Goal: Transaction & Acquisition: Purchase product/service

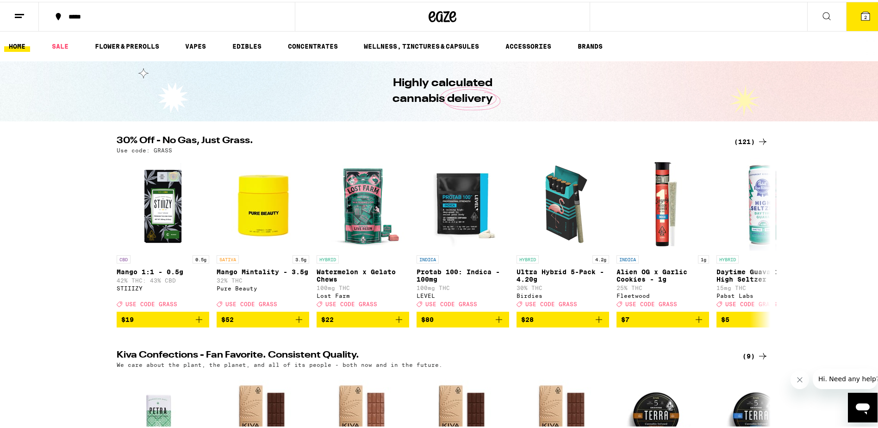
click at [107, 13] on div "*****" at bounding box center [171, 15] width 215 height 6
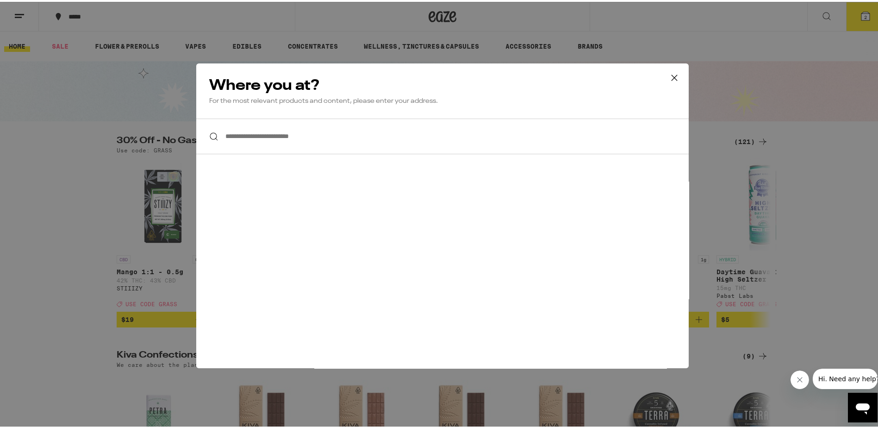
click at [299, 139] on input "**********" at bounding box center [442, 135] width 493 height 36
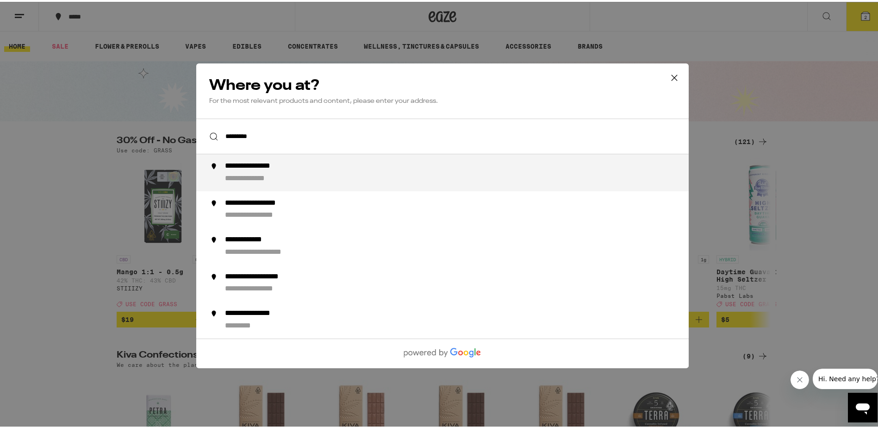
click at [280, 166] on div "**********" at bounding box center [263, 165] width 76 height 10
type input "**********"
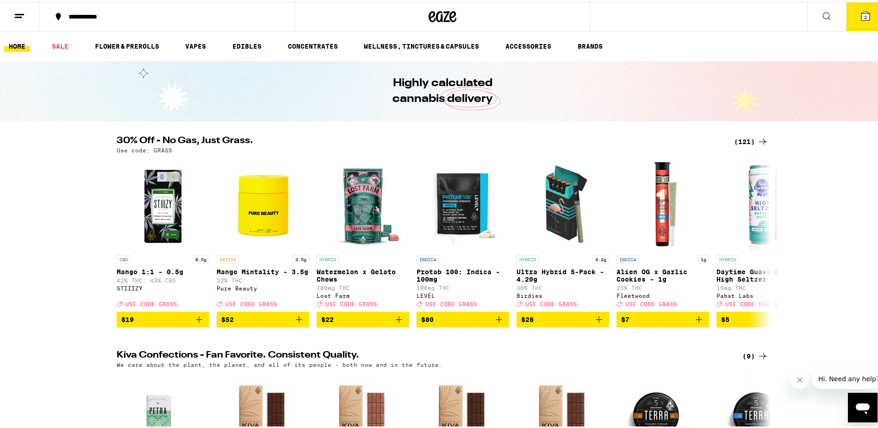
click at [20, 9] on icon at bounding box center [19, 14] width 11 height 11
drag, startPoint x: 20, startPoint y: 8, endPoint x: 20, endPoint y: 14, distance: 6.0
click at [20, 15] on line at bounding box center [18, 15] width 7 height 0
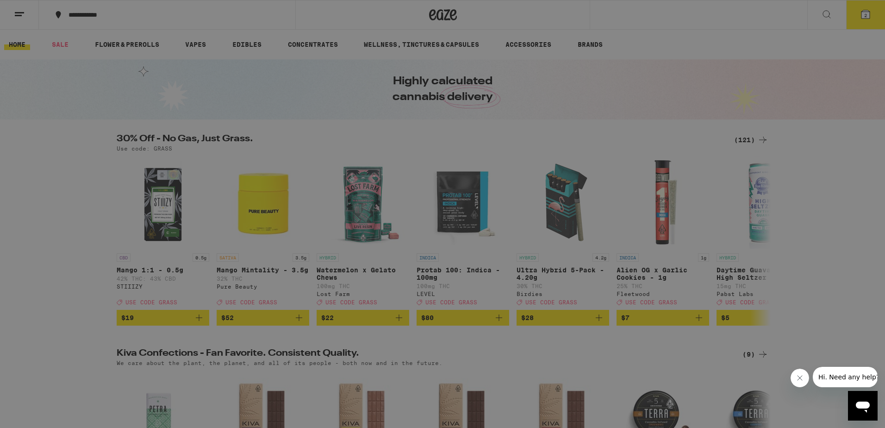
click at [740, 22] on div "Menu Shop Buy It Again Sale Flower & Prerolls Vapes Edibles Concentrates Wellne…" at bounding box center [442, 214] width 885 height 428
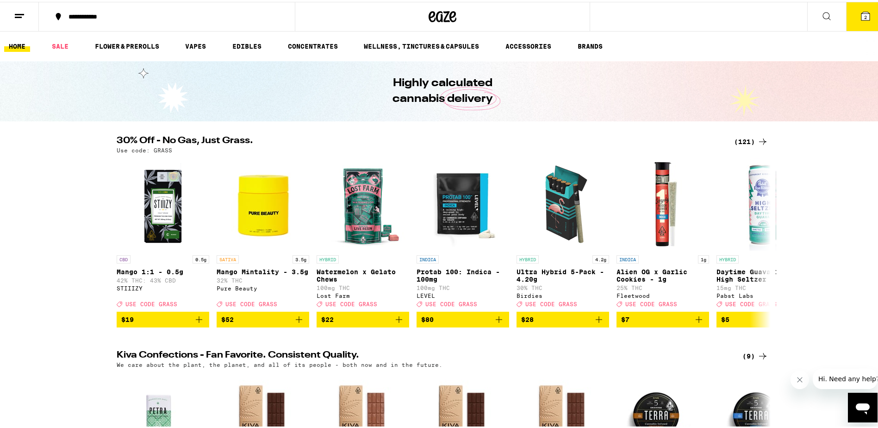
click at [864, 14] on span "2" at bounding box center [865, 16] width 3 height 6
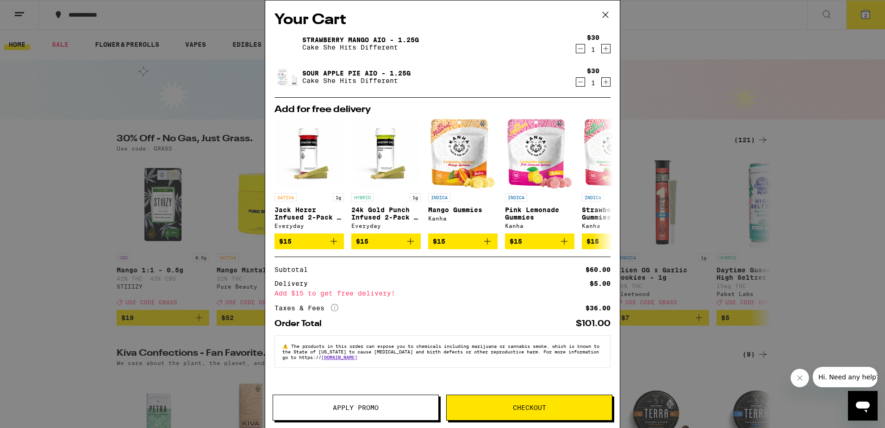
click at [602, 11] on icon at bounding box center [606, 15] width 14 height 14
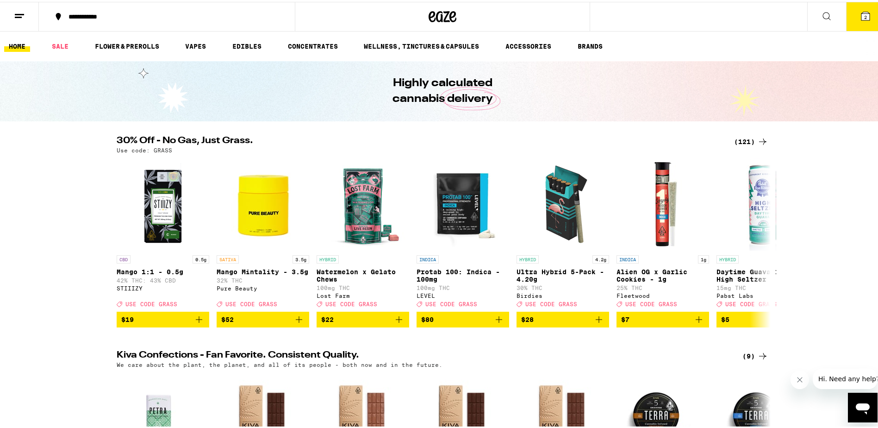
click at [17, 18] on icon at bounding box center [19, 14] width 11 height 11
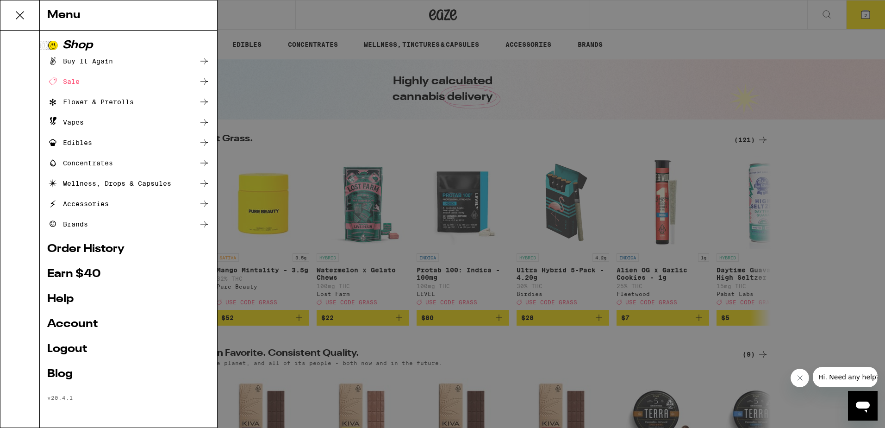
click at [75, 324] on link "Account" at bounding box center [128, 324] width 163 height 11
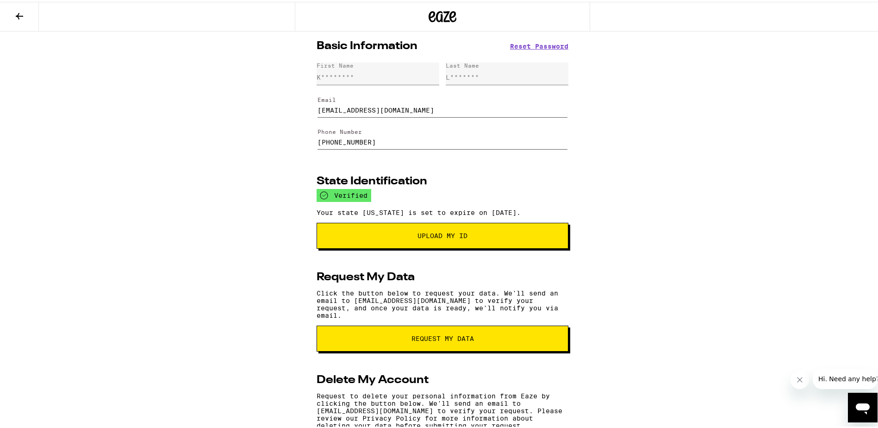
click at [23, 16] on icon at bounding box center [19, 14] width 11 height 11
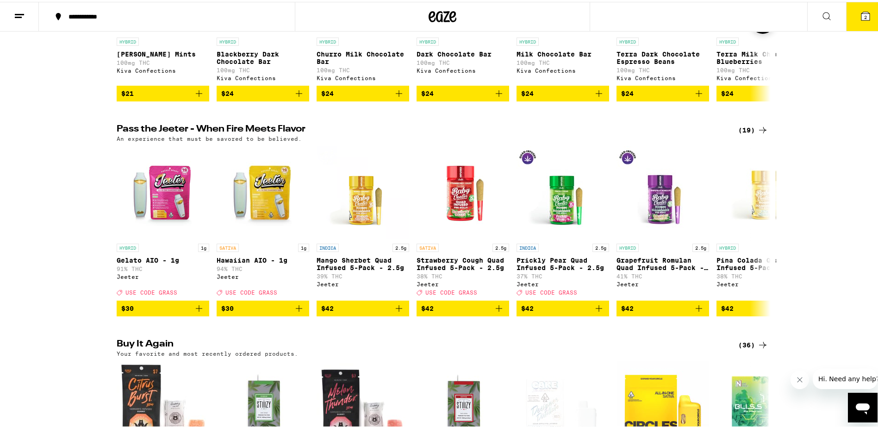
scroll to position [448, 0]
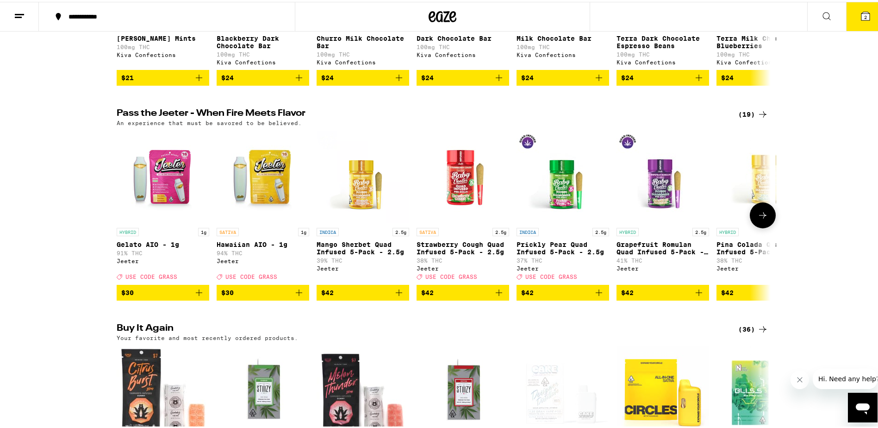
click at [294, 296] on icon "Add to bag" at bounding box center [299, 290] width 11 height 11
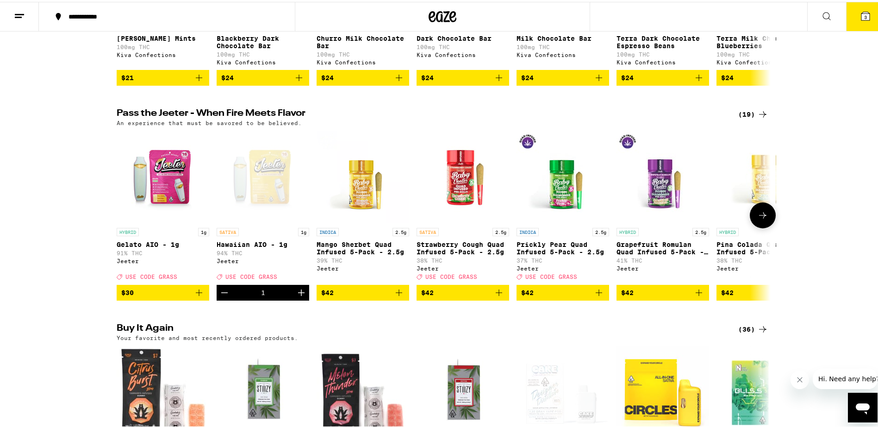
click at [196, 296] on icon "Add to bag" at bounding box center [199, 290] width 11 height 11
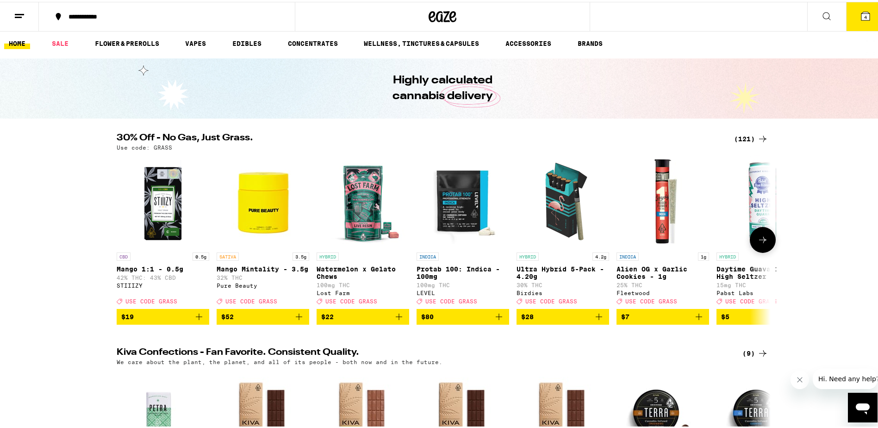
scroll to position [0, 0]
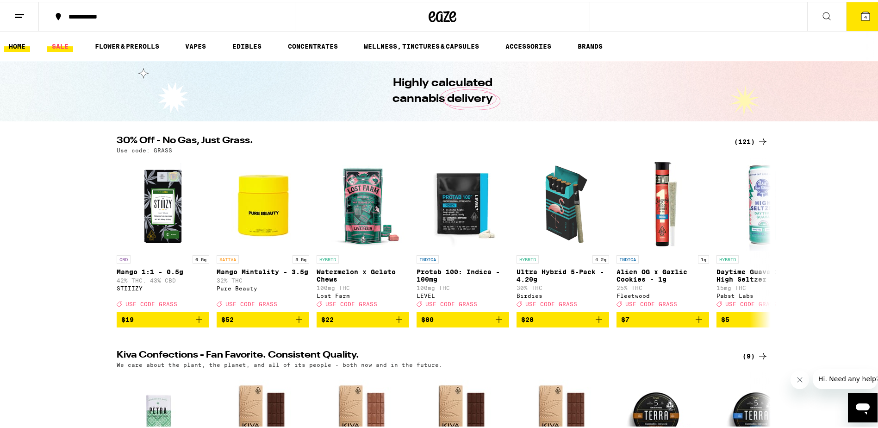
click at [61, 43] on link "SALE" at bounding box center [60, 44] width 26 height 11
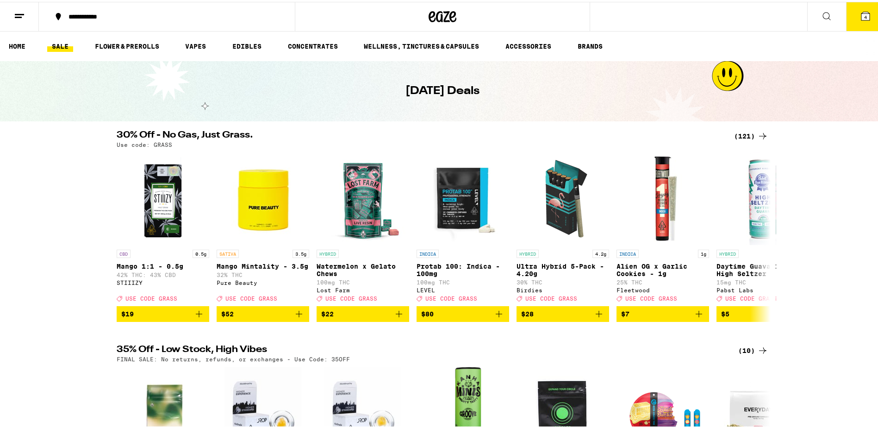
click at [746, 135] on div "(121)" at bounding box center [751, 134] width 34 height 11
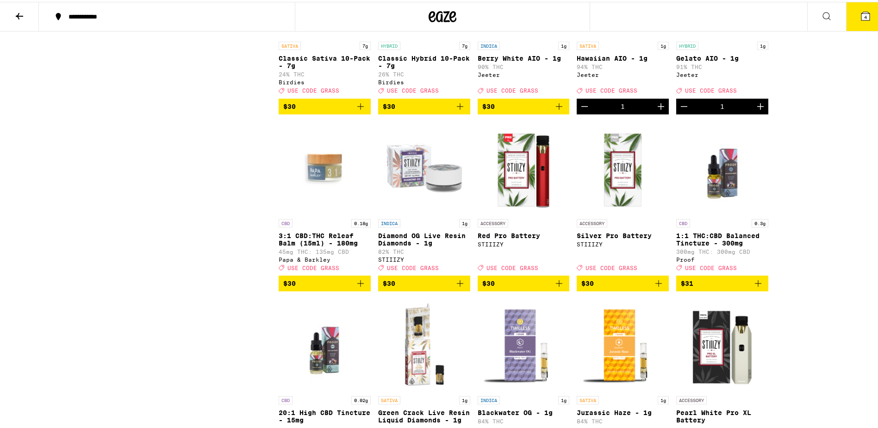
scroll to position [2485, 0]
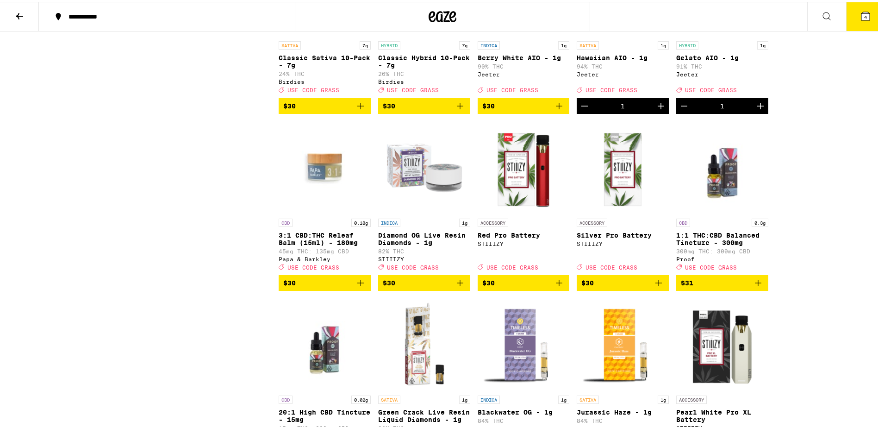
click at [556, 110] on icon "Add to bag" at bounding box center [559, 104] width 11 height 11
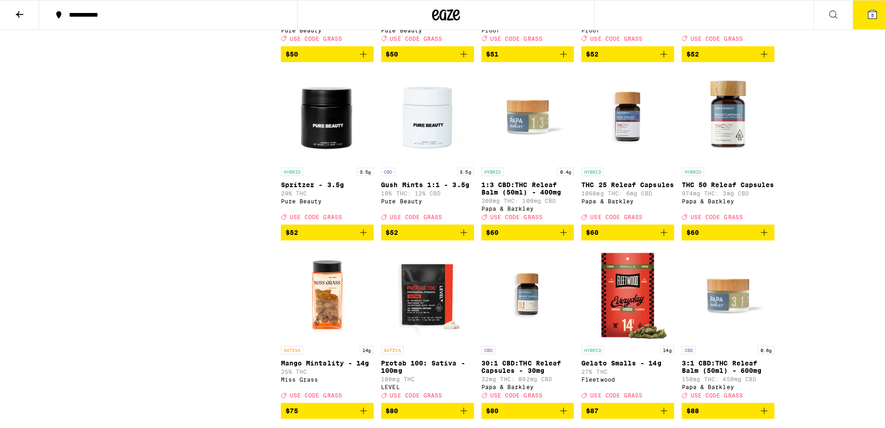
scroll to position [3951, 0]
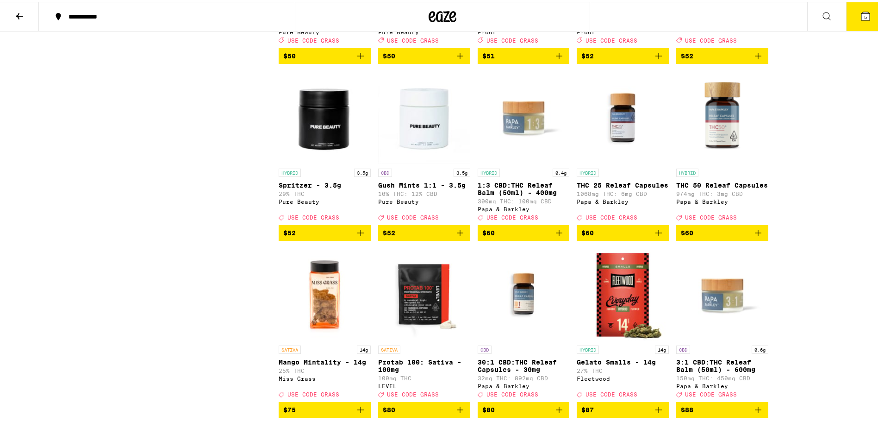
click at [656, 57] on icon "Add to bag" at bounding box center [659, 54] width 6 height 6
click at [862, 11] on icon at bounding box center [866, 14] width 8 height 8
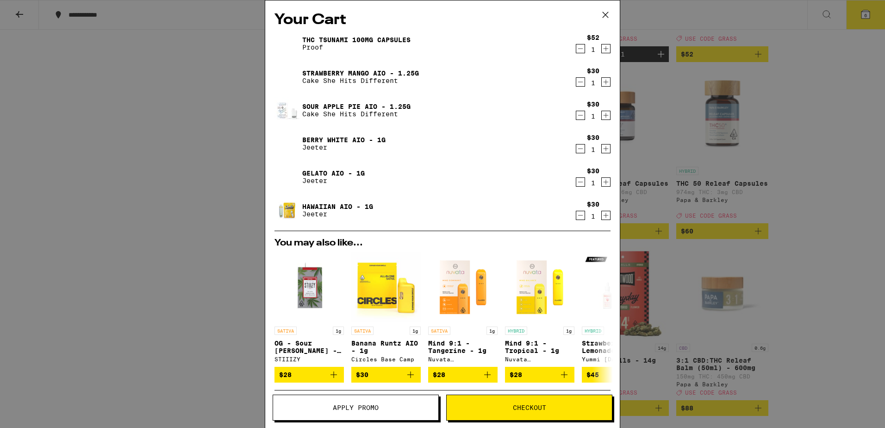
click at [576, 81] on icon "Decrement" at bounding box center [580, 81] width 8 height 11
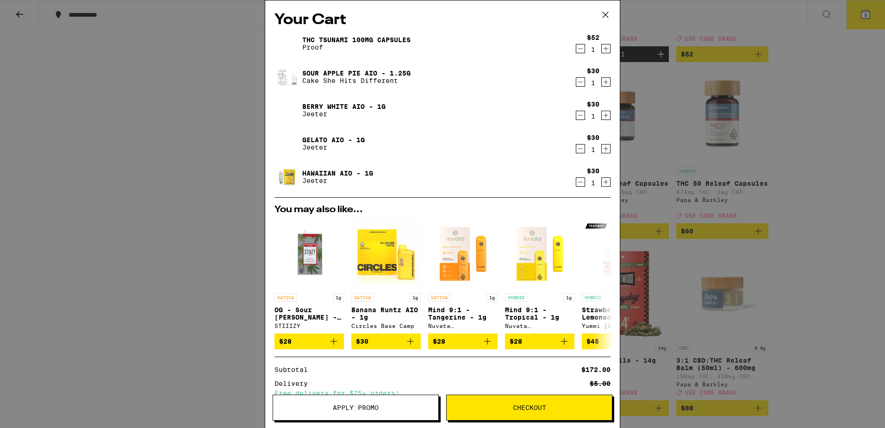
click at [576, 81] on icon "Decrement" at bounding box center [580, 81] width 8 height 11
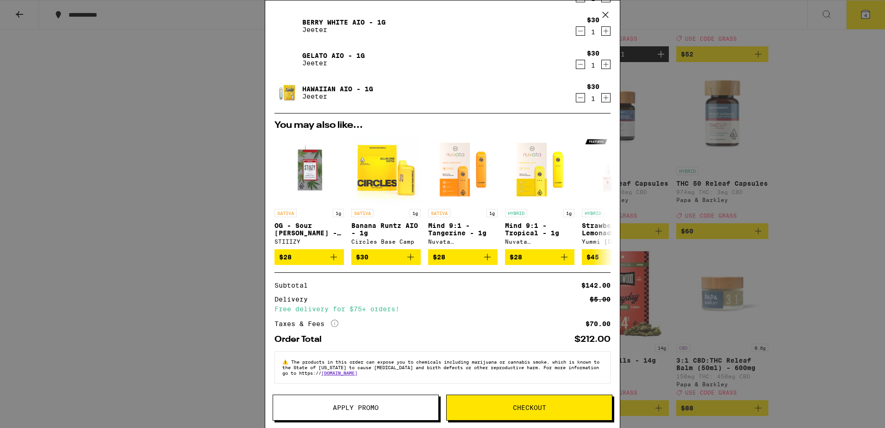
scroll to position [56, 0]
click at [353, 406] on span "Apply Promo" at bounding box center [356, 407] width 46 height 6
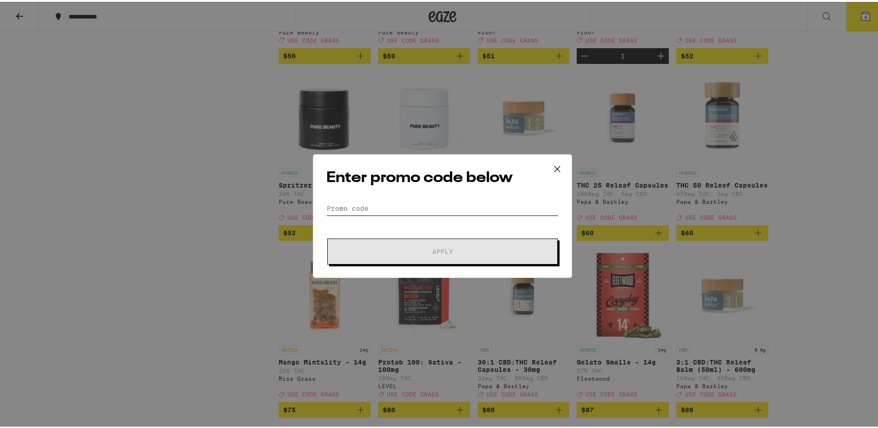
click at [358, 201] on input "Promo Code" at bounding box center [442, 207] width 232 height 14
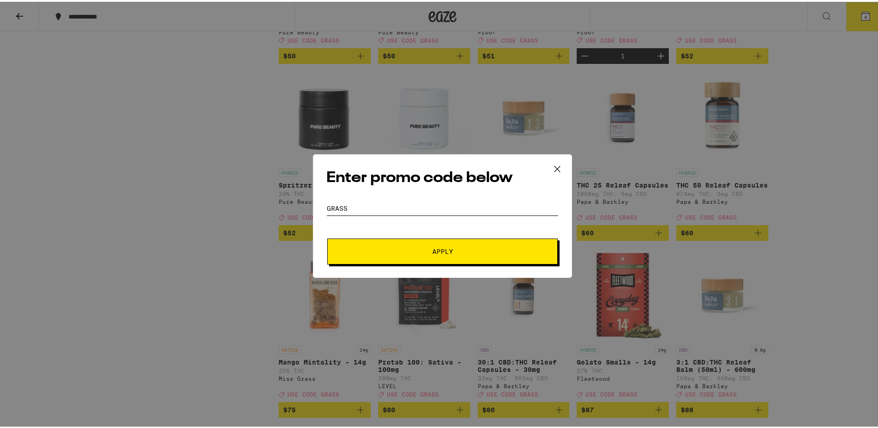
type input "GRASS"
click at [327, 237] on button "Apply" at bounding box center [442, 250] width 231 height 26
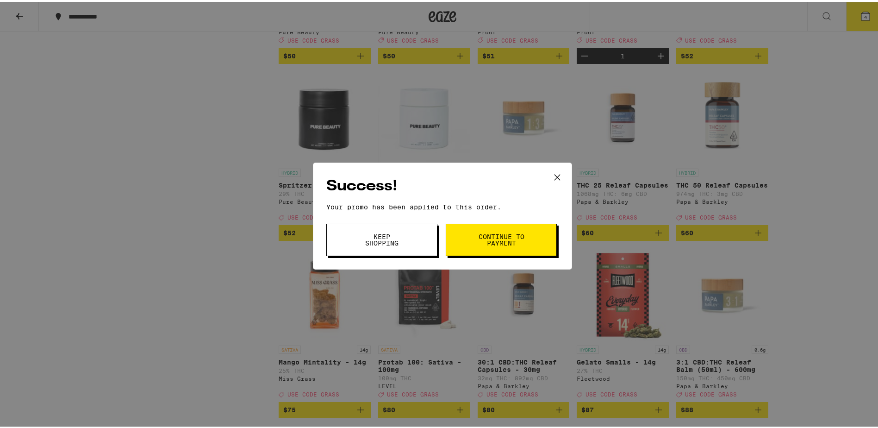
click at [362, 237] on span "Keep Shopping" at bounding box center [381, 238] width 47 height 13
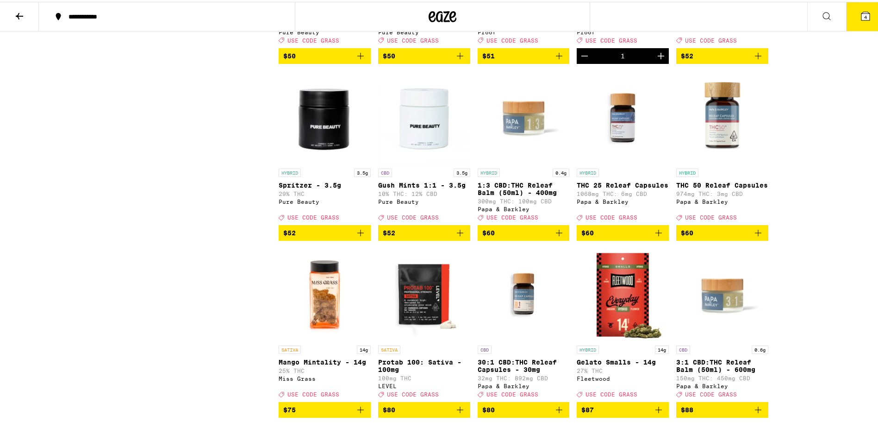
click at [862, 11] on icon at bounding box center [866, 14] width 8 height 8
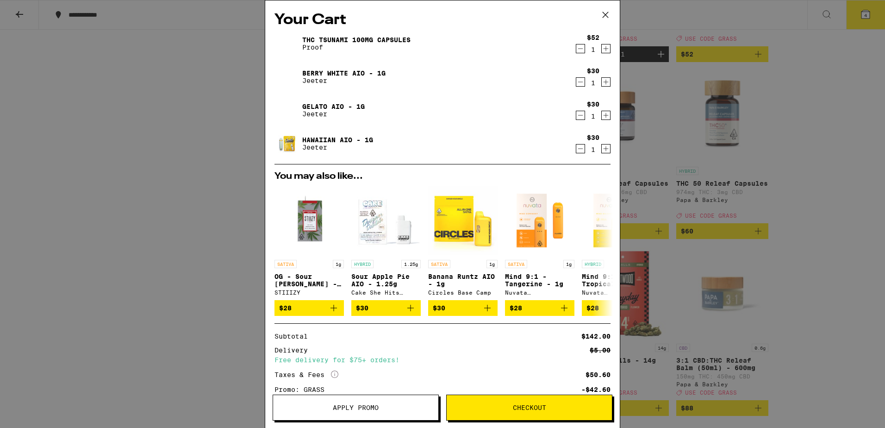
click at [576, 83] on icon "Decrement" at bounding box center [580, 81] width 8 height 11
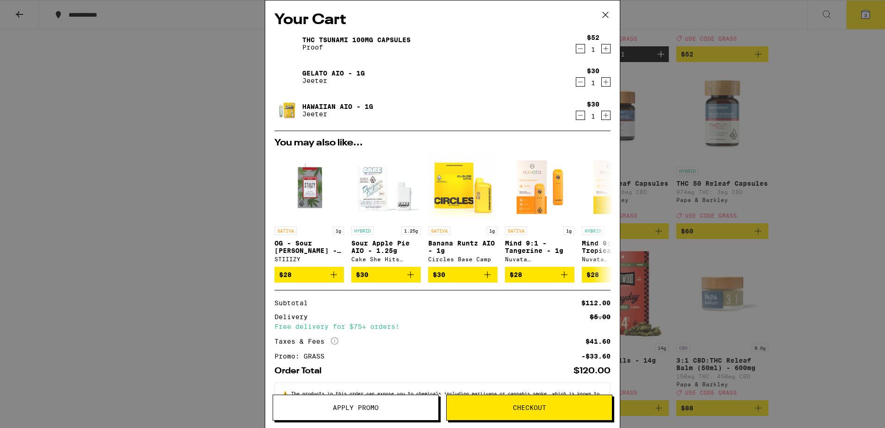
click at [576, 50] on icon "Decrement" at bounding box center [580, 48] width 8 height 11
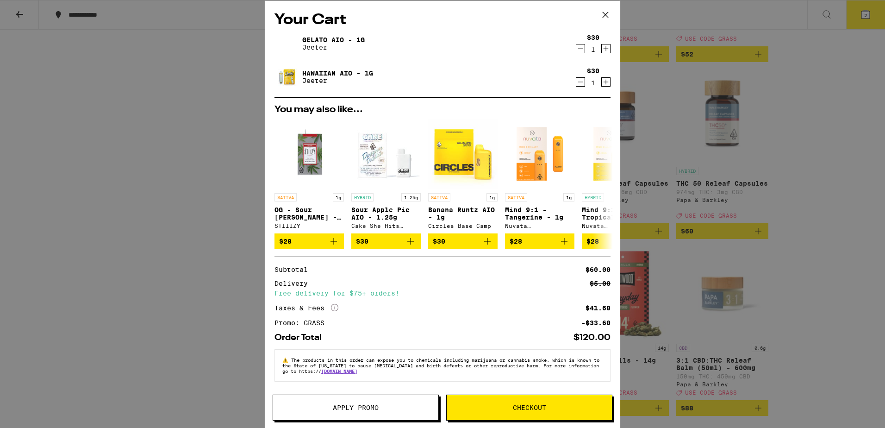
click at [603, 18] on icon at bounding box center [606, 15] width 6 height 6
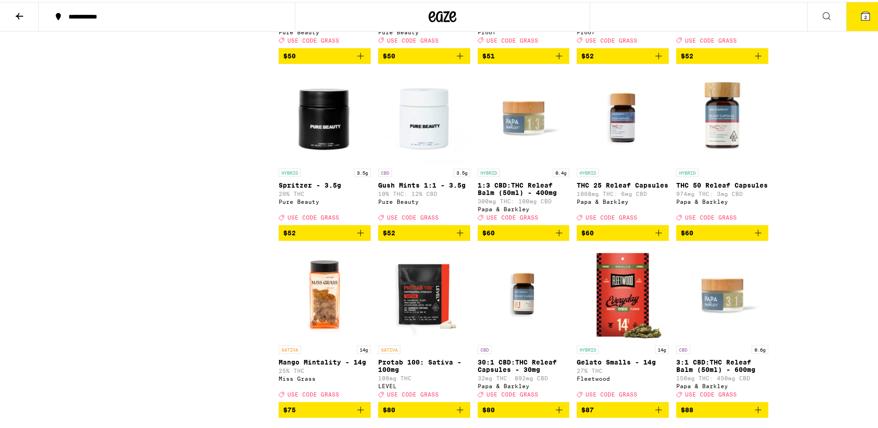
click at [655, 60] on icon "Add to bag" at bounding box center [658, 54] width 11 height 11
click at [851, 18] on button "3" at bounding box center [865, 14] width 39 height 29
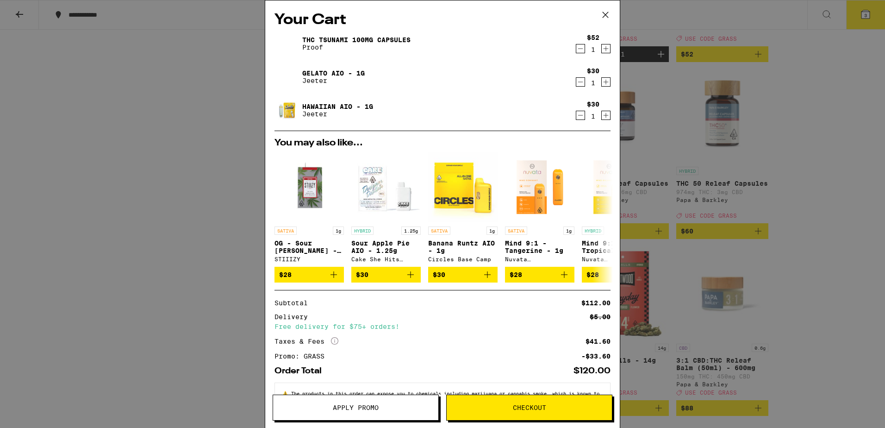
click at [576, 51] on icon "Decrement" at bounding box center [580, 48] width 8 height 11
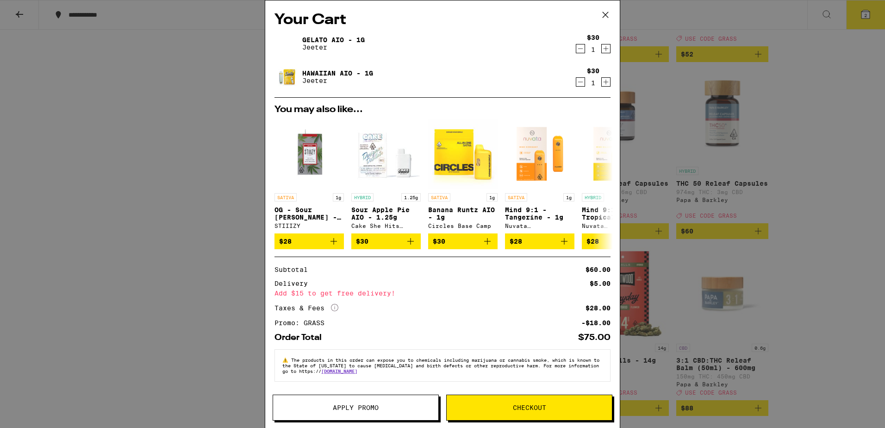
click at [312, 40] on link "Gelato AIO - 1g" at bounding box center [333, 39] width 63 height 7
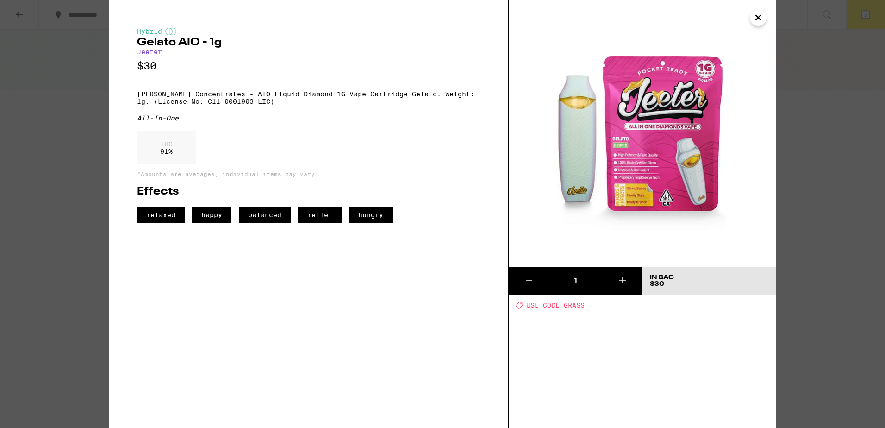
click at [761, 22] on icon "Close" at bounding box center [758, 18] width 11 height 14
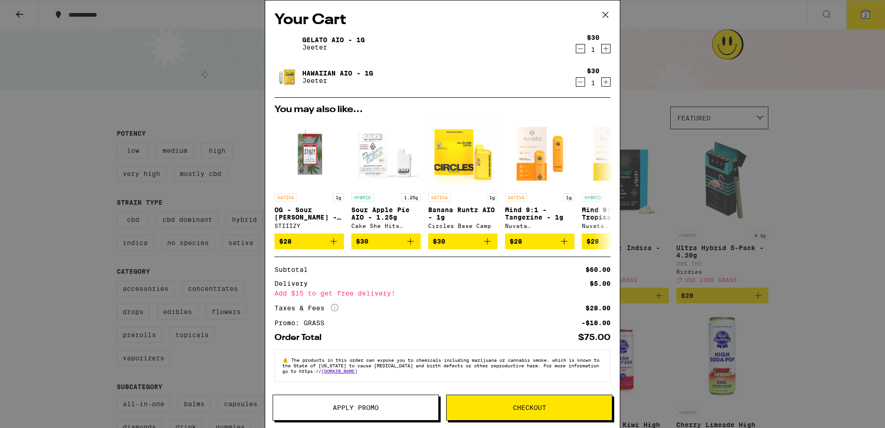
click at [330, 71] on link "Hawaiian AIO - 1g" at bounding box center [337, 72] width 71 height 7
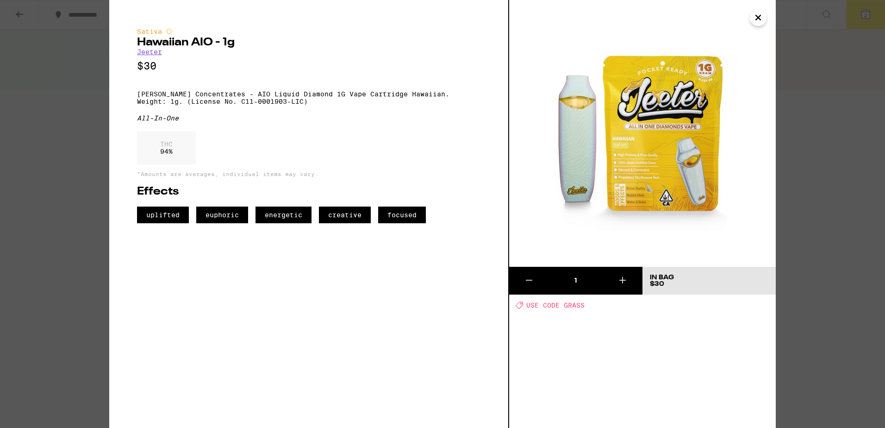
click at [758, 18] on icon "Close" at bounding box center [758, 17] width 5 height 5
click at [758, 18] on div "Your Cart Gelato AIO - 1g [PERSON_NAME] $30 1 Hawaiian AIO - 1g [PERSON_NAME] $…" at bounding box center [442, 214] width 885 height 428
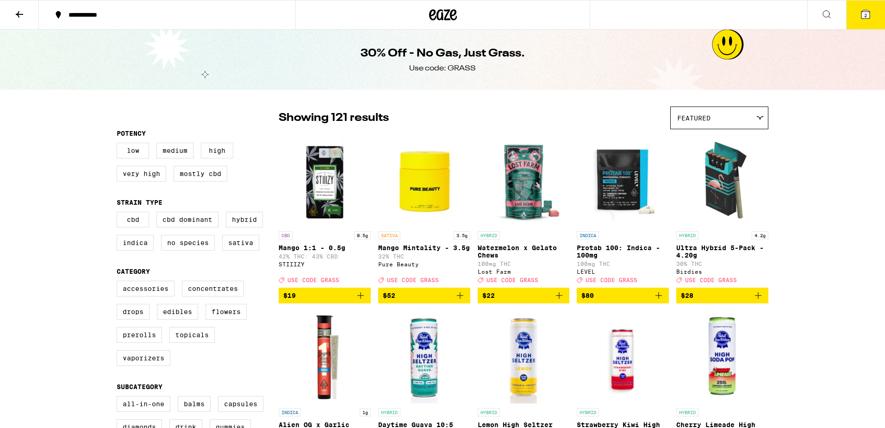
click at [869, 16] on icon at bounding box center [866, 14] width 8 height 8
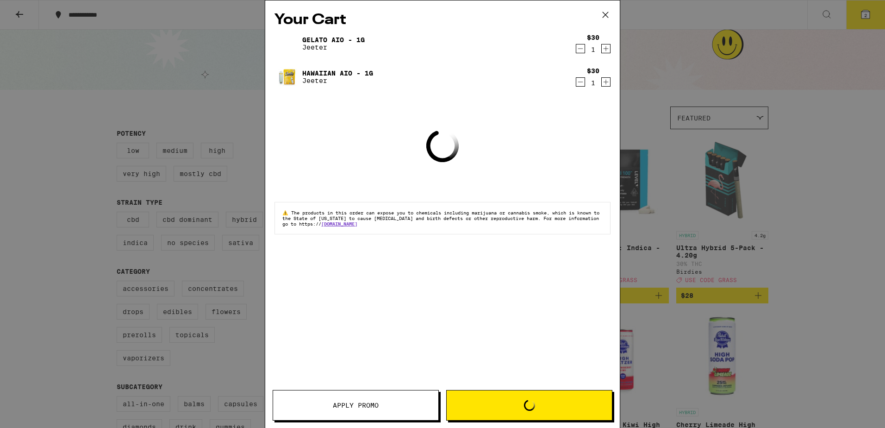
click at [606, 13] on icon at bounding box center [606, 15] width 14 height 14
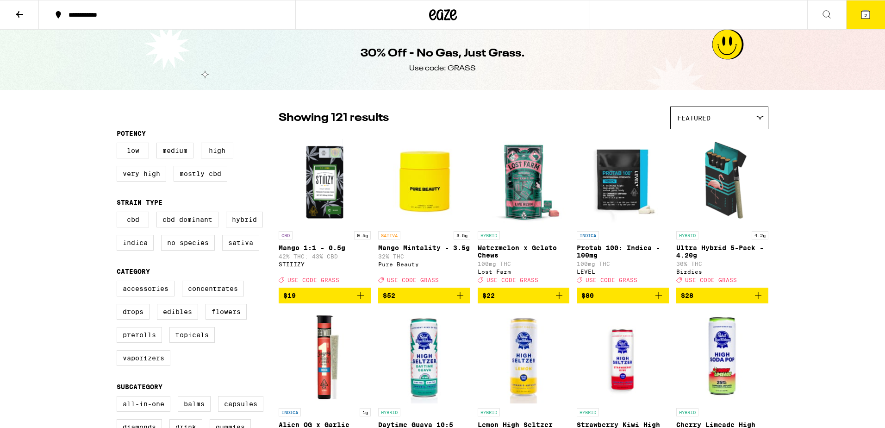
click at [19, 12] on icon at bounding box center [19, 14] width 11 height 11
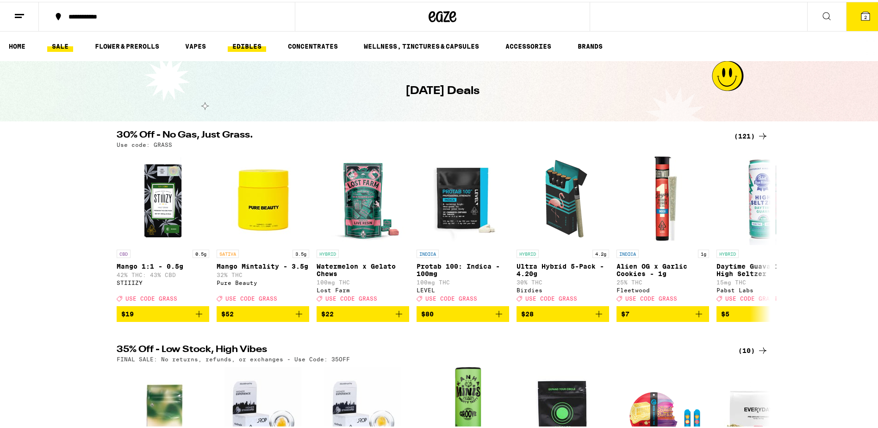
click at [241, 49] on link "EDIBLES" at bounding box center [247, 44] width 38 height 11
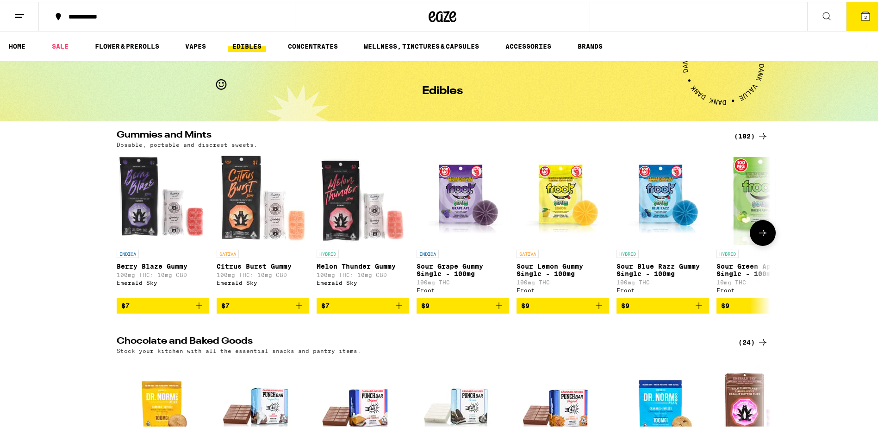
click at [296, 309] on icon "Add to bag" at bounding box center [299, 303] width 11 height 11
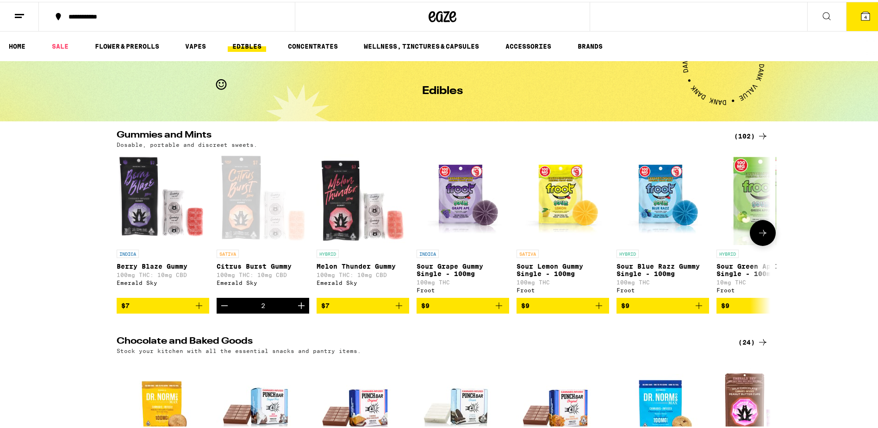
click at [222, 308] on icon "Decrement" at bounding box center [224, 303] width 11 height 11
click at [696, 307] on icon "Add to bag" at bounding box center [699, 303] width 6 height 6
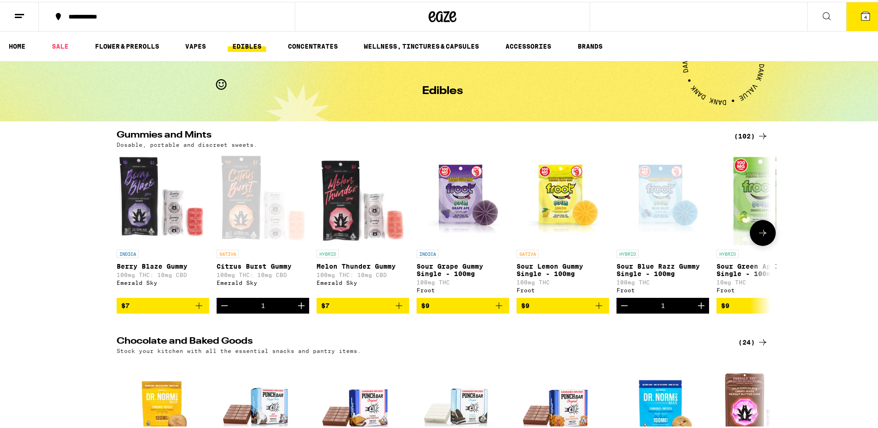
click at [696, 309] on icon "Increment" at bounding box center [701, 303] width 11 height 11
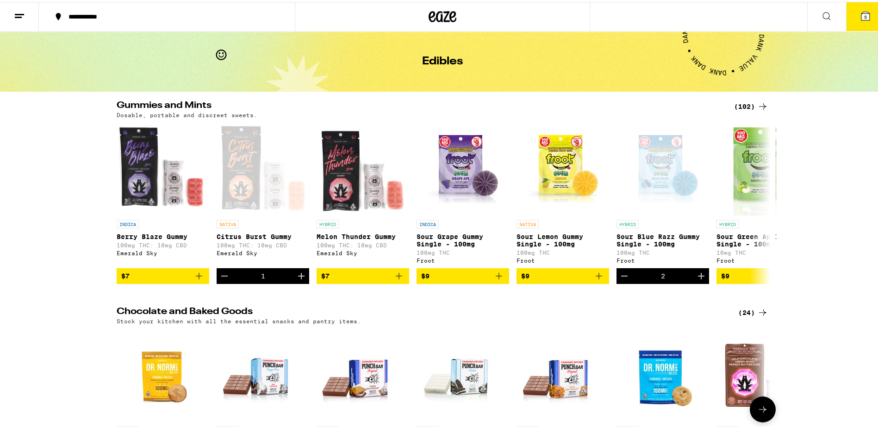
scroll to position [16, 0]
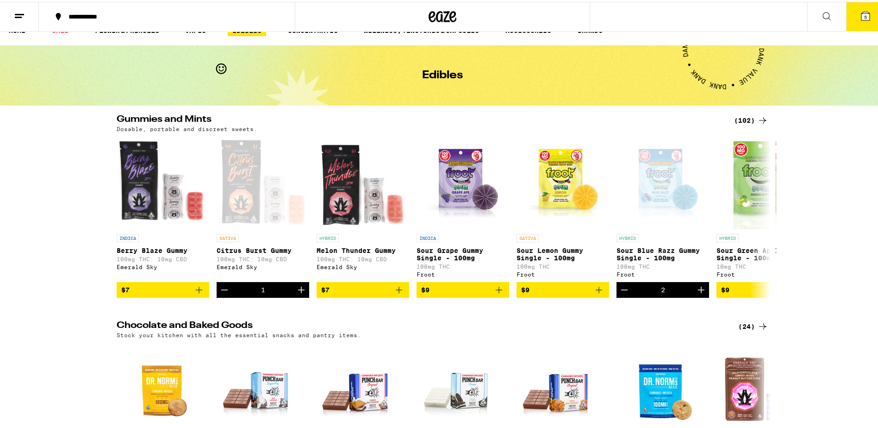
click at [757, 116] on icon at bounding box center [762, 118] width 11 height 11
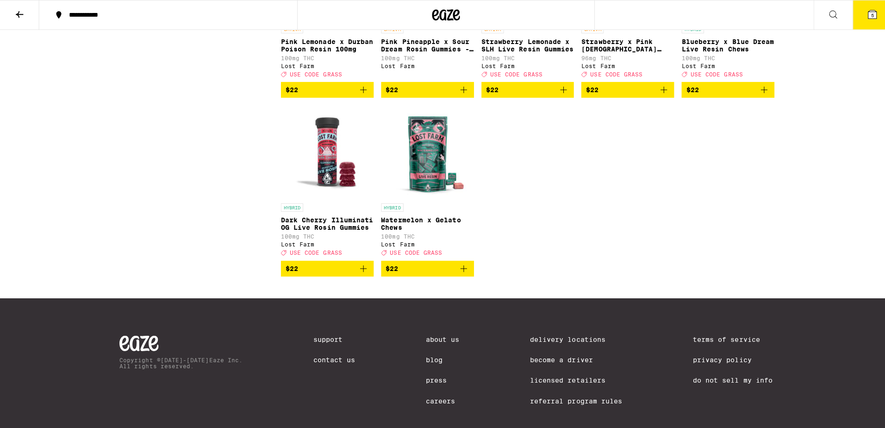
scroll to position [3473, 0]
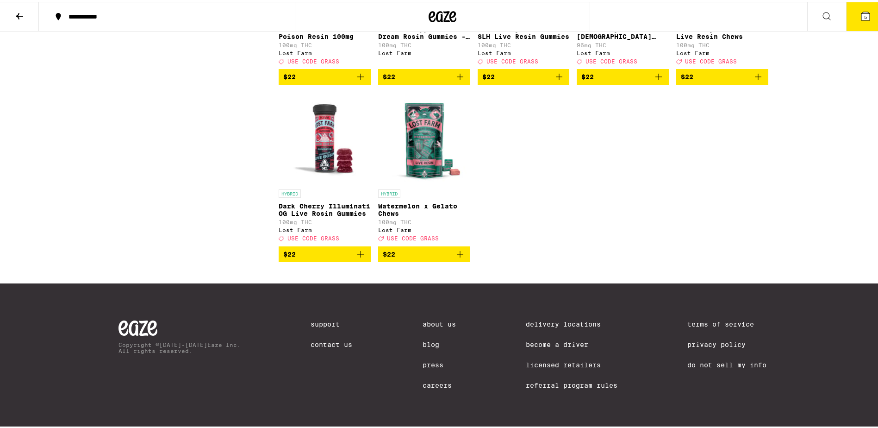
click at [862, 16] on icon at bounding box center [866, 14] width 8 height 8
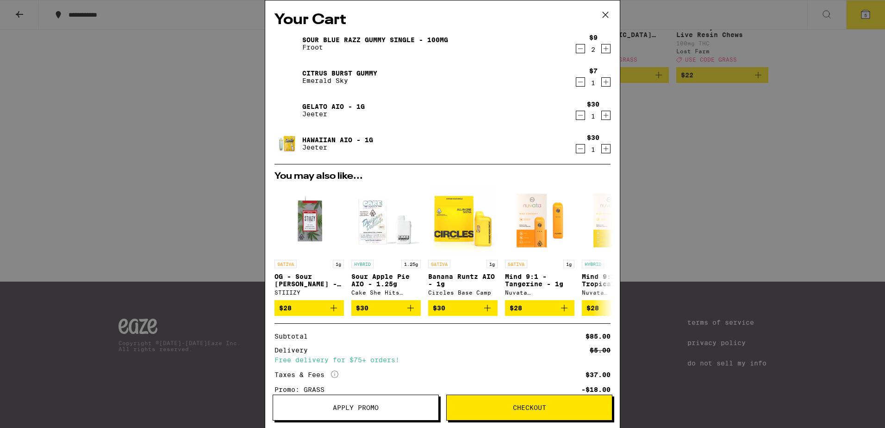
click at [576, 84] on icon "Decrement" at bounding box center [580, 81] width 8 height 11
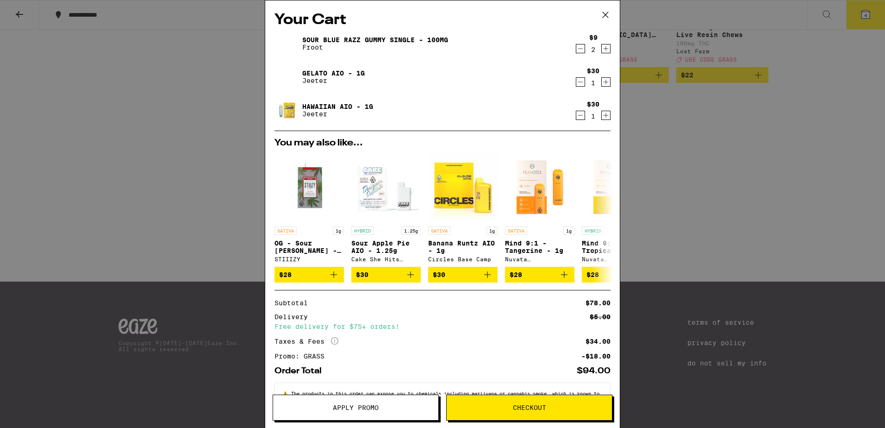
click at [576, 47] on icon "Decrement" at bounding box center [580, 48] width 8 height 11
click at [576, 49] on icon "Decrement" at bounding box center [580, 48] width 8 height 11
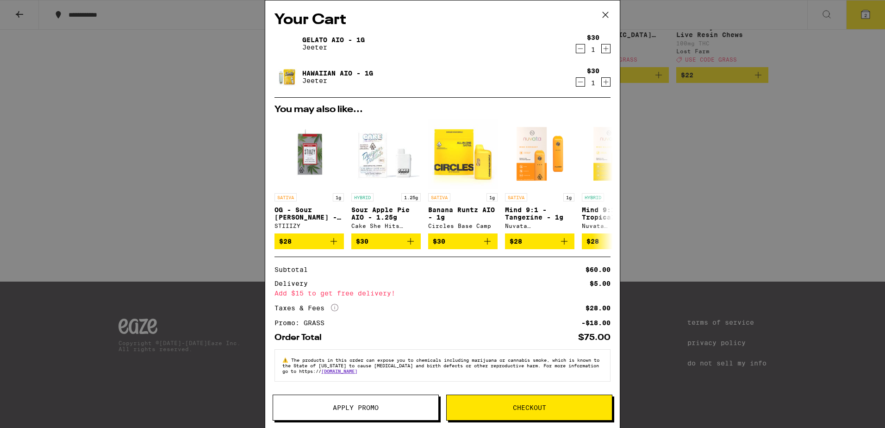
scroll to position [4, 0]
click at [516, 408] on span "Checkout" at bounding box center [529, 407] width 33 height 6
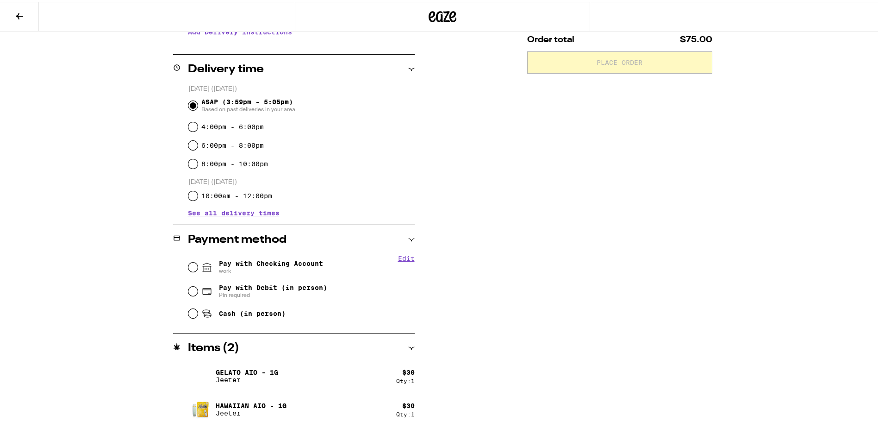
scroll to position [206, 0]
click at [190, 263] on input "Pay with Checking Account work" at bounding box center [192, 264] width 9 height 9
radio input "true"
click at [190, 263] on input "Pay with Checking Account work" at bounding box center [192, 264] width 9 height 9
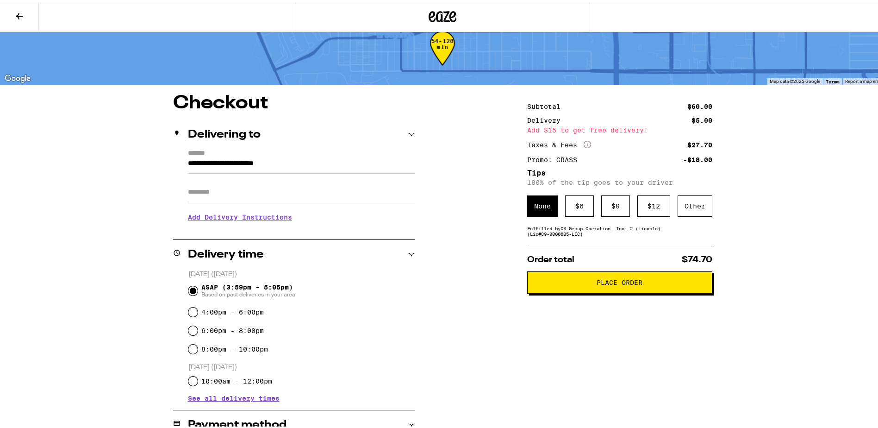
scroll to position [19, 0]
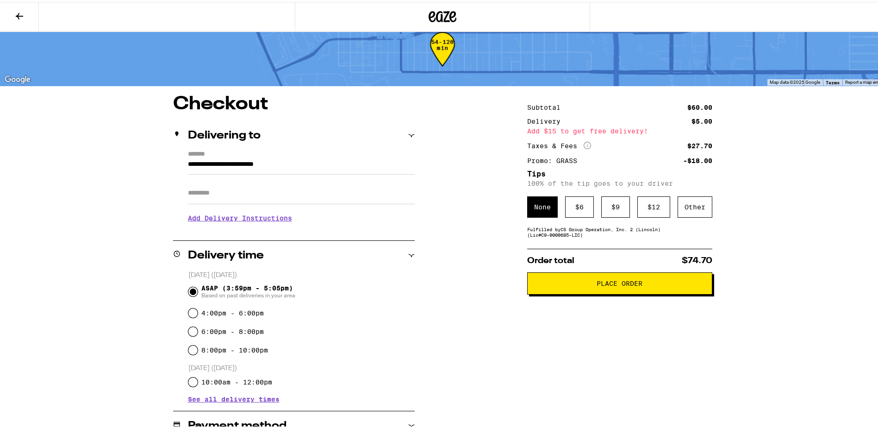
click at [244, 191] on input "Apt/Suite" at bounding box center [301, 191] width 227 height 22
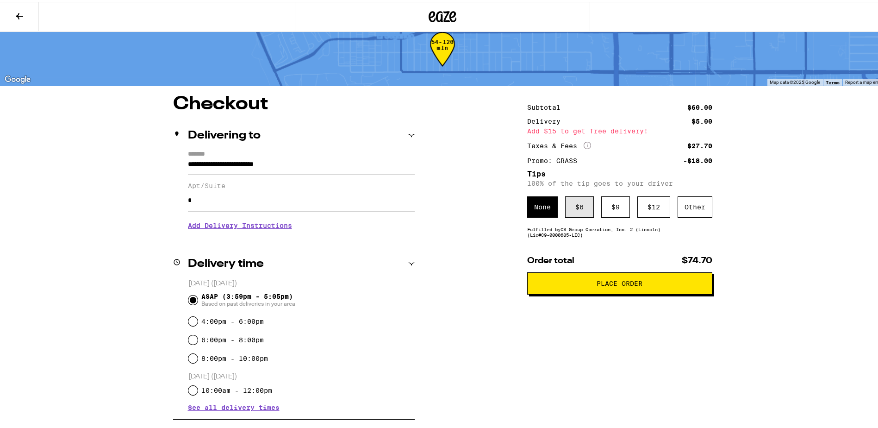
type input "*"
click at [579, 212] on div "$ 6" at bounding box center [579, 204] width 29 height 21
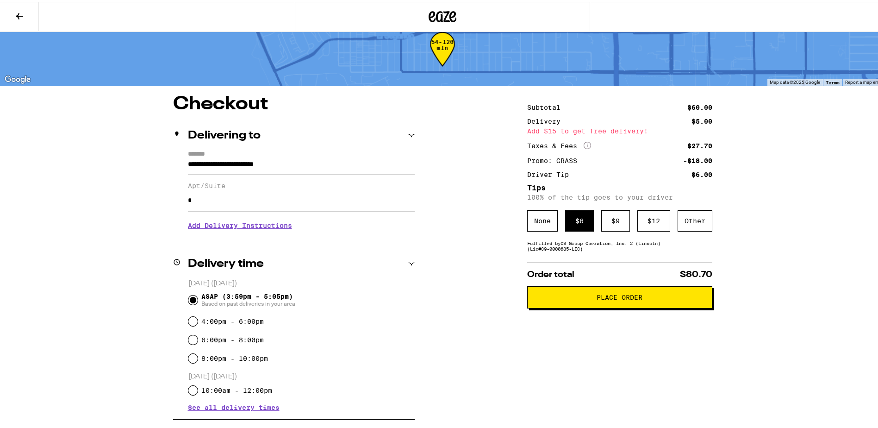
click at [597, 299] on span "Place Order" at bounding box center [620, 295] width 46 height 6
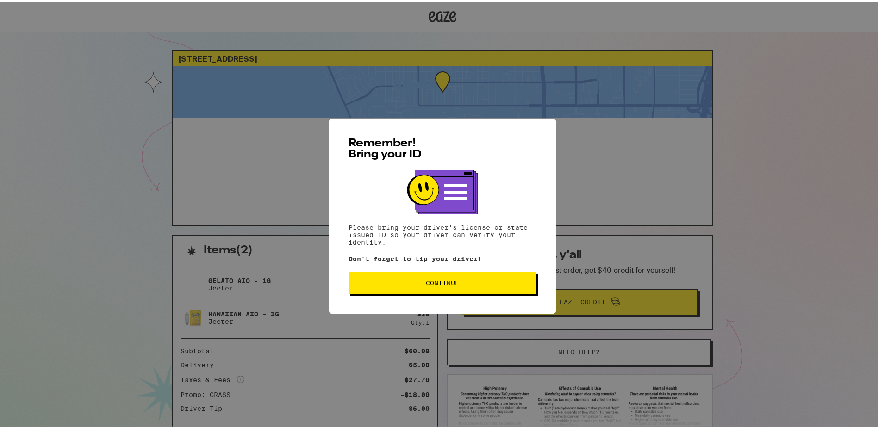
click at [441, 283] on span "Continue" at bounding box center [442, 281] width 33 height 6
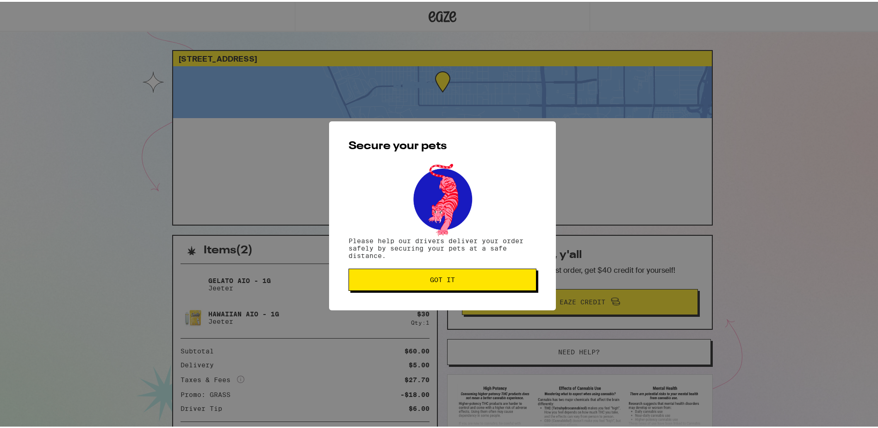
click at [441, 283] on button "Got it" at bounding box center [443, 278] width 188 height 22
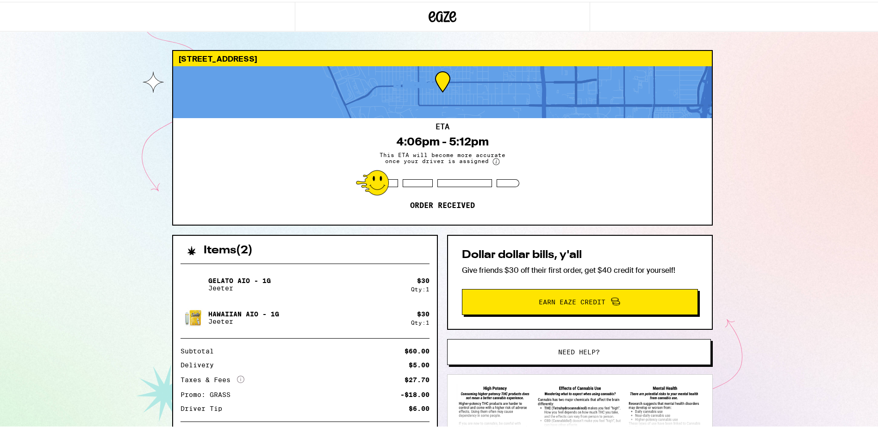
scroll to position [93, 0]
click at [588, 98] on div "Secure your pets Please help our drivers deliver your order safely by securing …" at bounding box center [442, 214] width 885 height 428
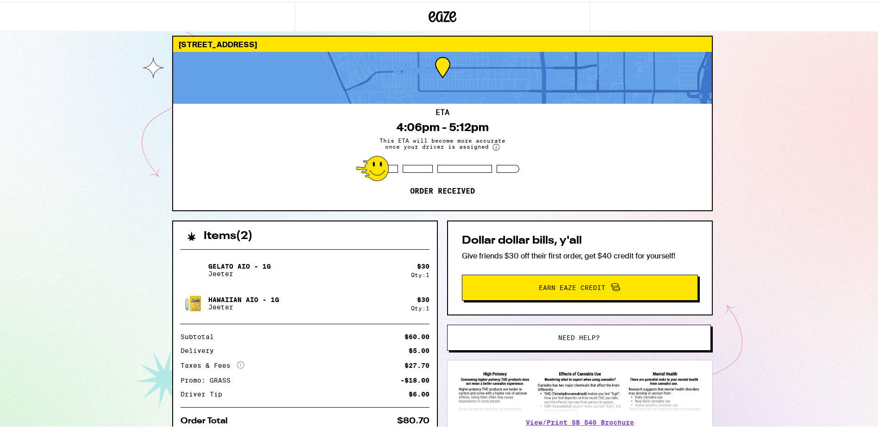
scroll to position [0, 0]
